Goal: Task Accomplishment & Management: Manage account settings

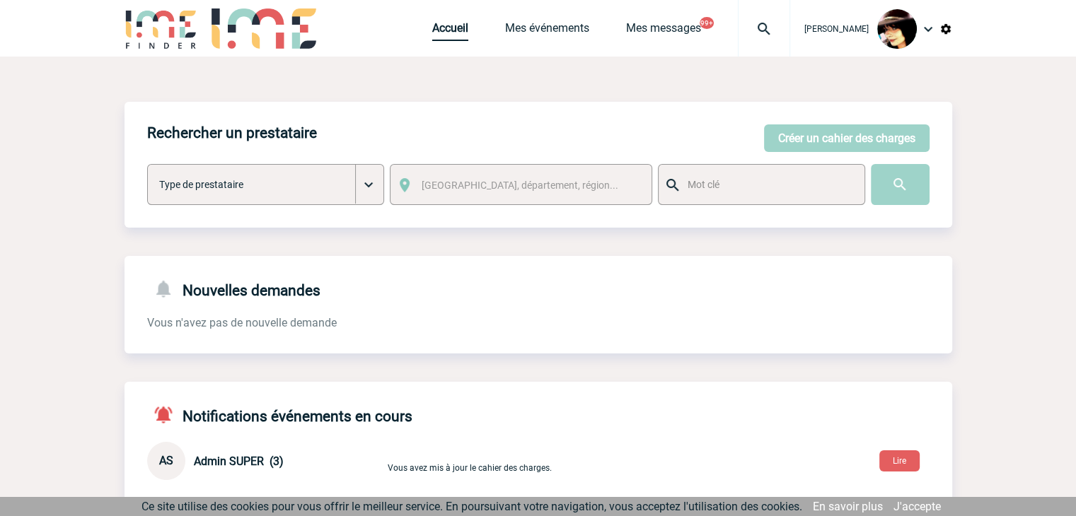
click at [438, 30] on link "Accueil" at bounding box center [450, 31] width 36 height 20
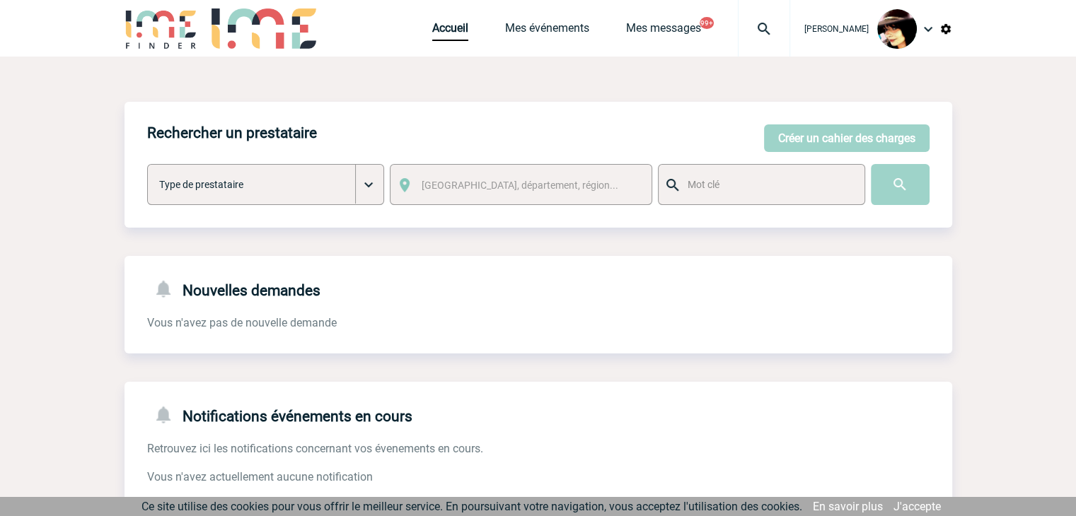
click at [757, 25] on img at bounding box center [763, 29] width 51 height 17
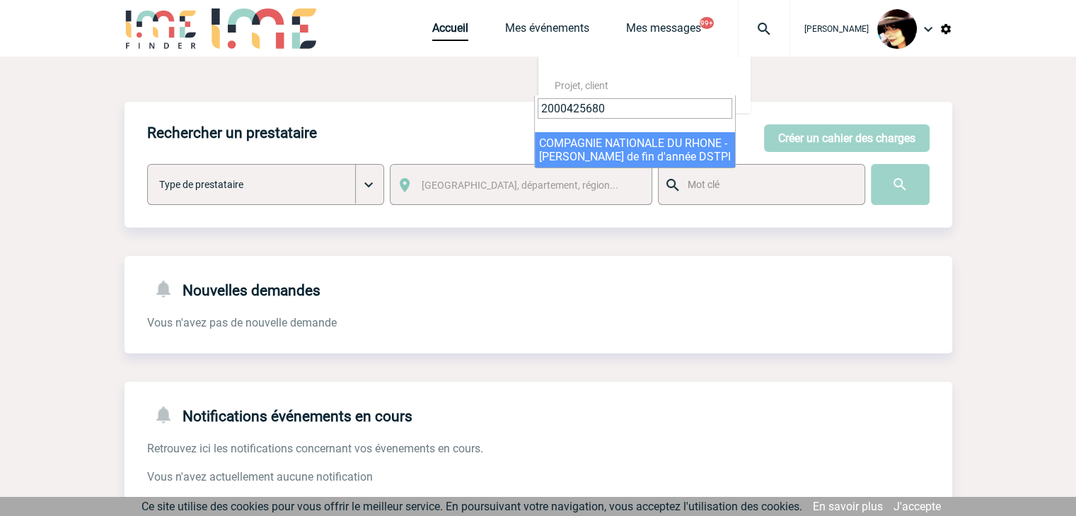
type input "2000425680"
select select "25181"
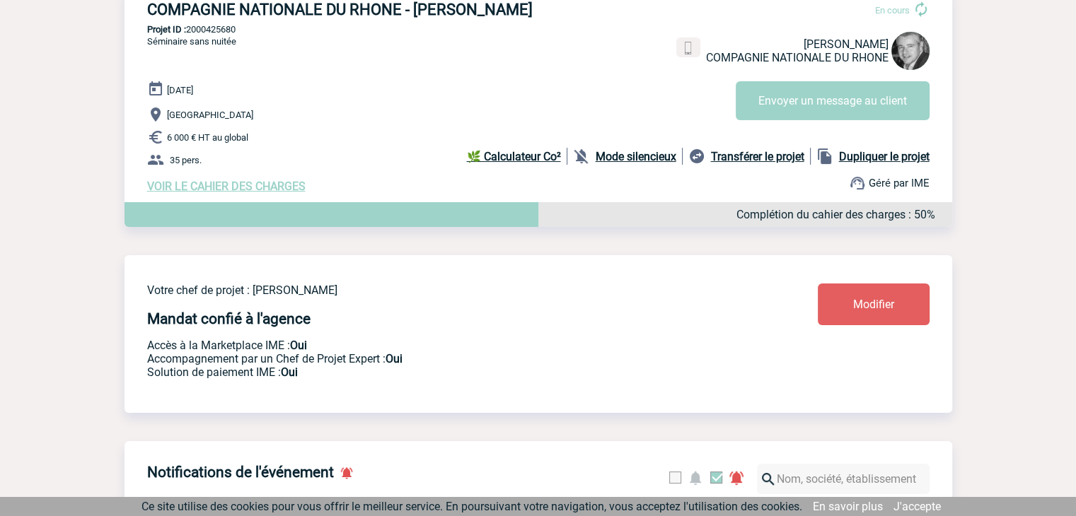
scroll to position [212, 0]
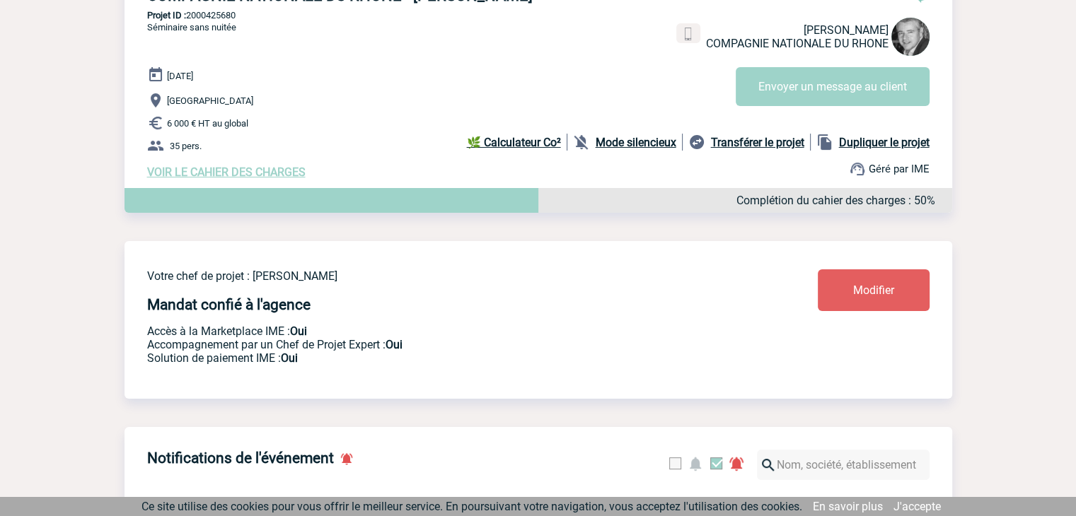
click at [854, 297] on span "Modifier" at bounding box center [873, 290] width 41 height 13
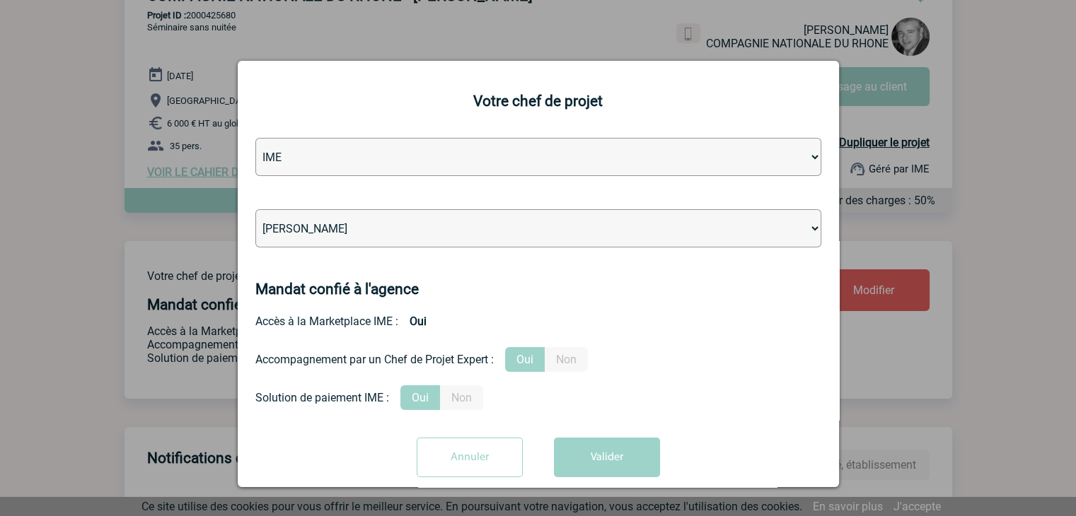
click at [306, 230] on select "Léa PITTIGLIO Yanis DE CLERCQ Victor KALB Jean-Chris NTAMACK Stefan MILADINOVIC…" at bounding box center [538, 228] width 566 height 38
select select "129834"
click at [255, 211] on select "Léa PITTIGLIO Yanis DE CLERCQ Victor KALB Jean-Chris NTAMACK Stefan MILADINOVIC…" at bounding box center [538, 228] width 566 height 38
click at [583, 465] on button "Valider" at bounding box center [607, 458] width 106 height 40
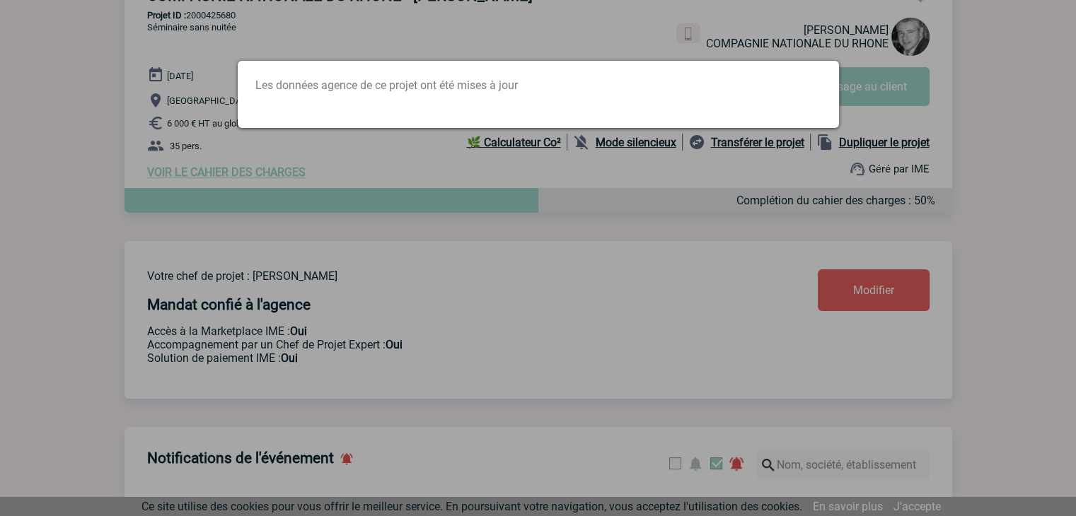
click at [535, 294] on div at bounding box center [538, 258] width 1076 height 516
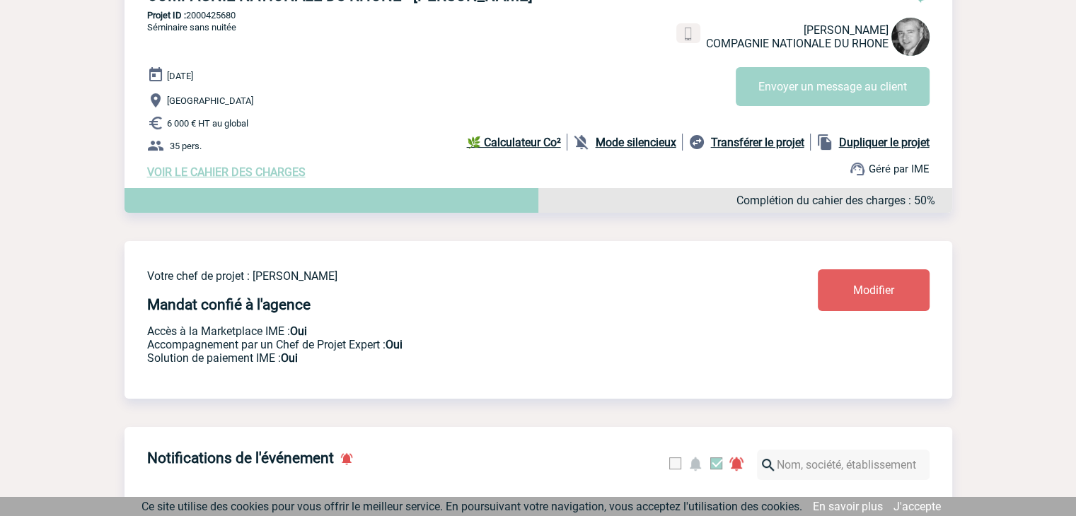
scroll to position [0, 0]
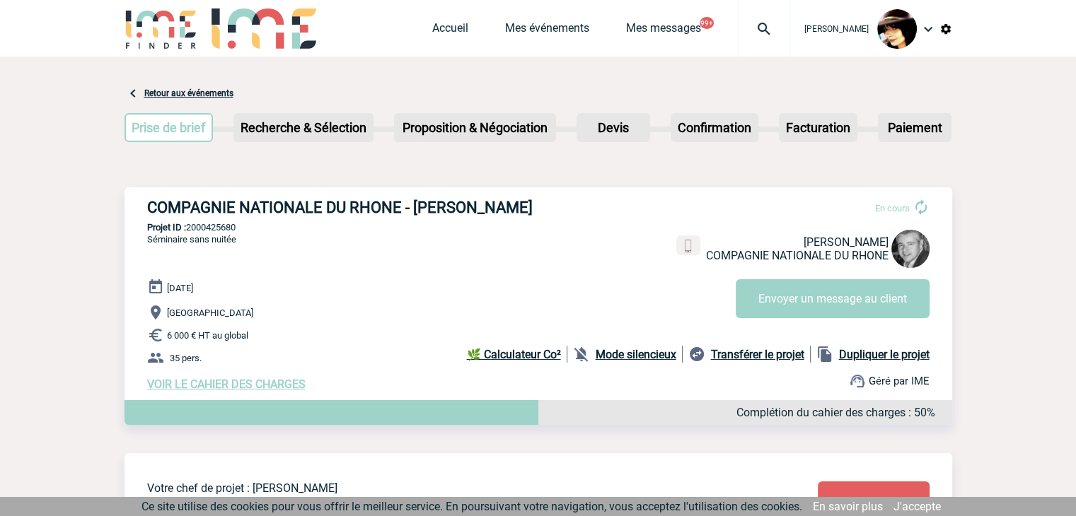
click at [487, 41] on div "Accueil Mes événements Mes messages 99+ Projet, client Projet, client" at bounding box center [611, 28] width 358 height 57
click at [505, 36] on link "Mes événements" at bounding box center [547, 31] width 84 height 20
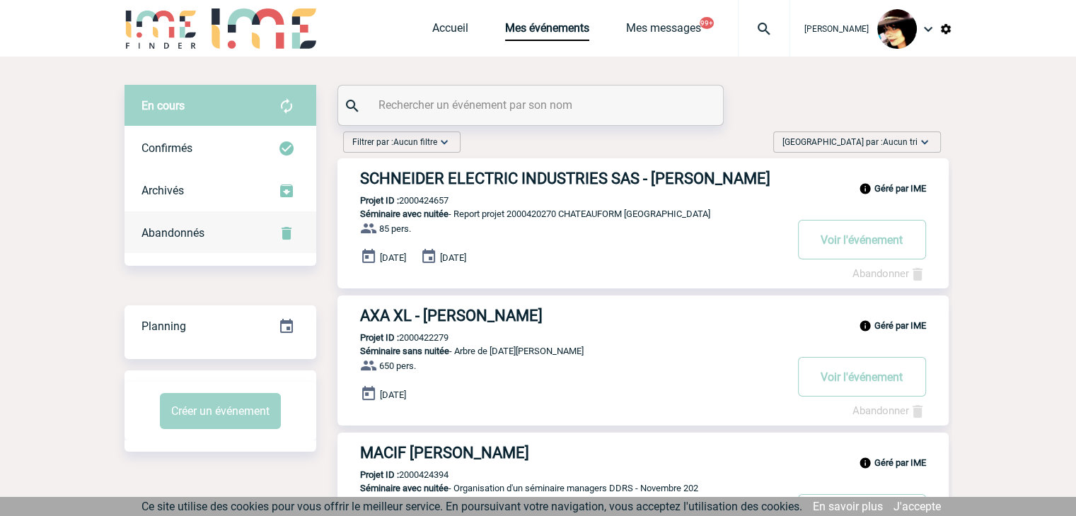
click at [170, 224] on div "Abandonnés" at bounding box center [220, 233] width 192 height 42
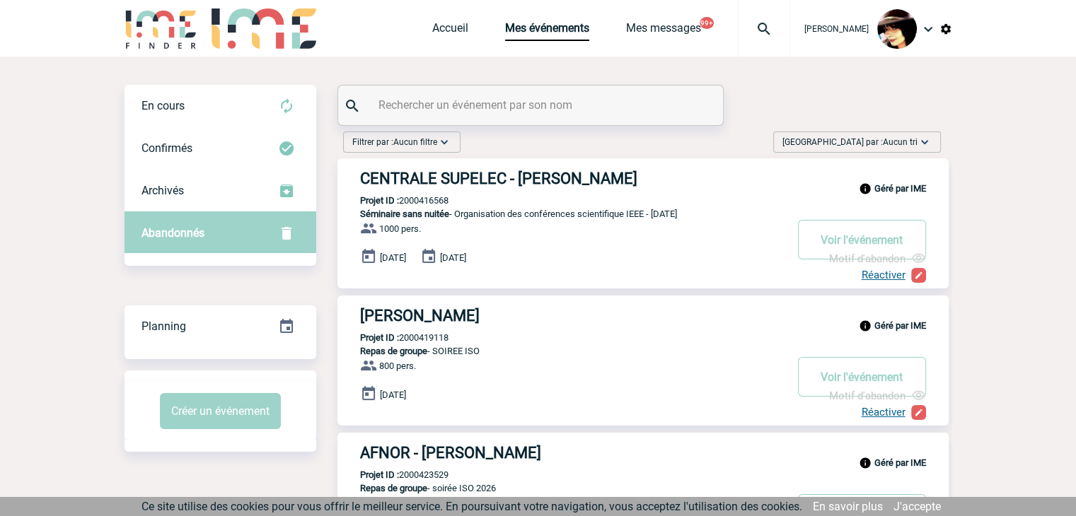
click at [436, 110] on input "text" at bounding box center [532, 105] width 315 height 21
paste input "2000425498"
type input "2000425498"
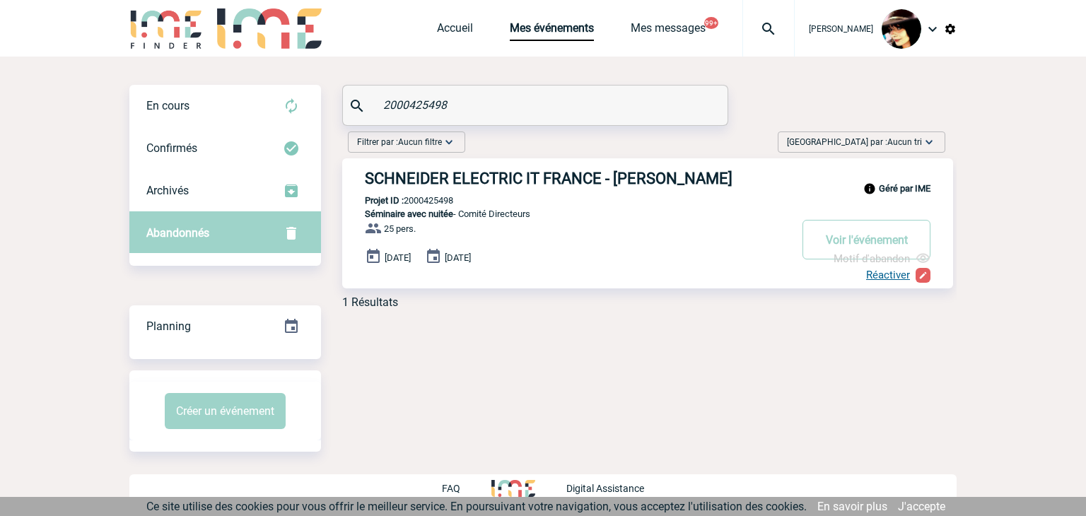
click at [880, 273] on link "Réactiver" at bounding box center [888, 275] width 44 height 13
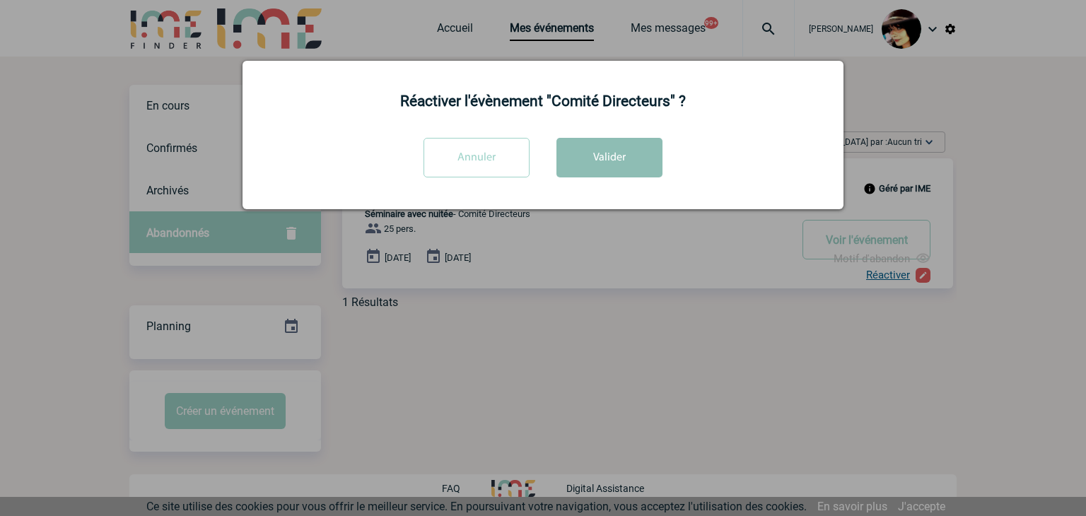
click at [603, 168] on button "Valider" at bounding box center [610, 158] width 106 height 40
